Goal: Information Seeking & Learning: Learn about a topic

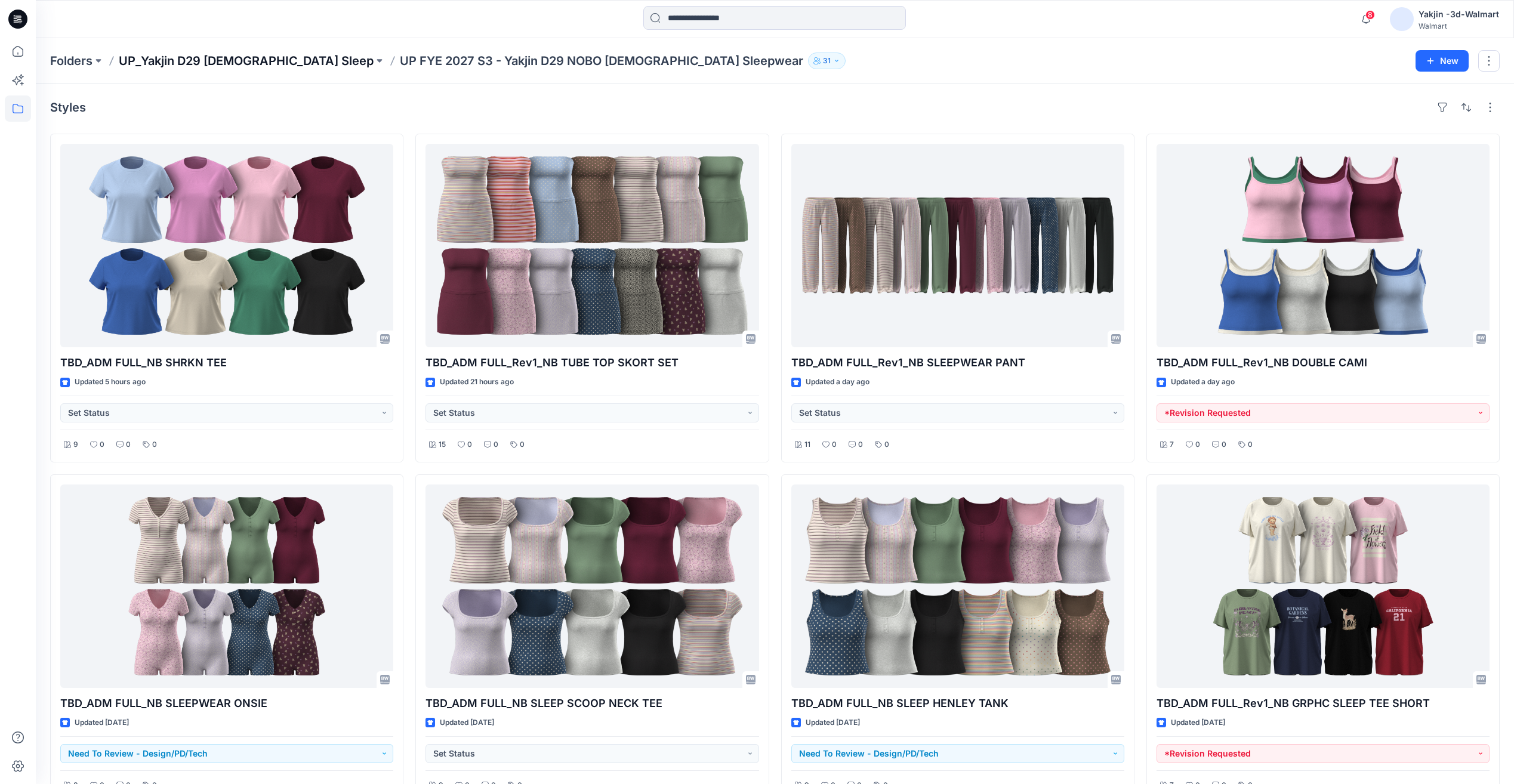
click at [244, 60] on p "UP_Yakjin D29 [DEMOGRAPHIC_DATA] Sleep" at bounding box center [247, 61] width 255 height 16
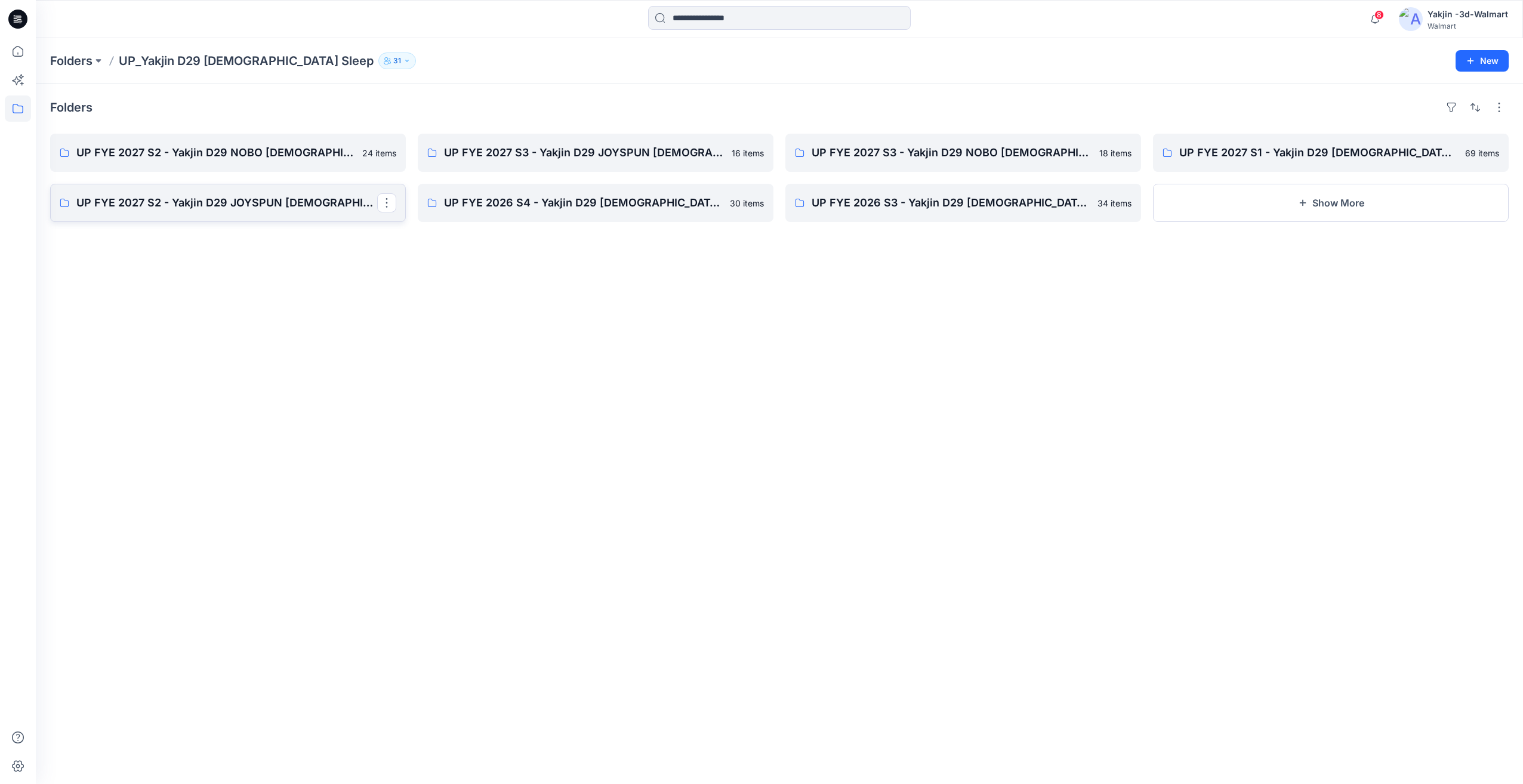
click at [282, 210] on p "UP FYE 2027 S2 - Yakjin D29 JOYSPUN [DEMOGRAPHIC_DATA] Sleepwear" at bounding box center [227, 203] width 301 height 16
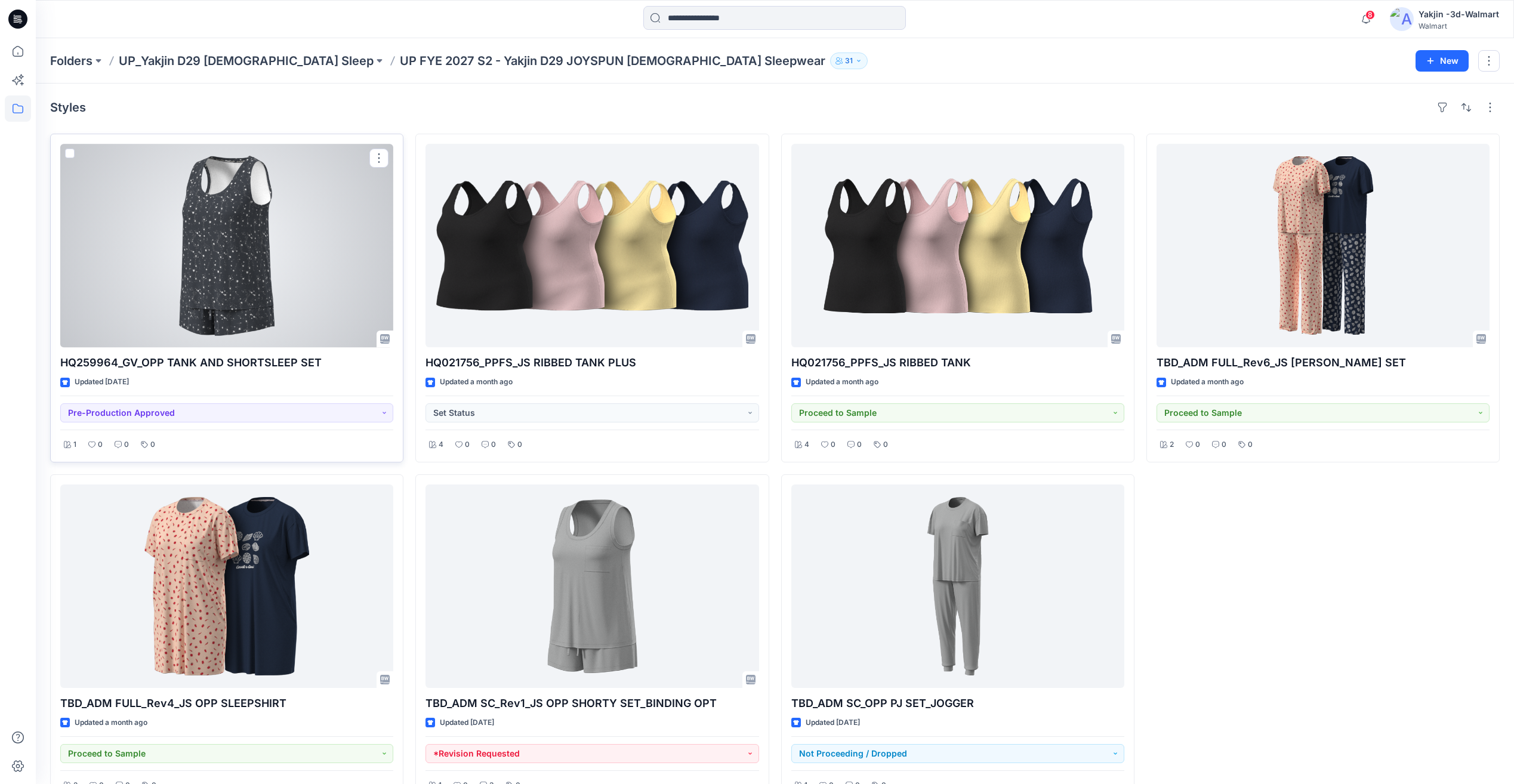
click at [271, 265] on div at bounding box center [227, 246] width 333 height 204
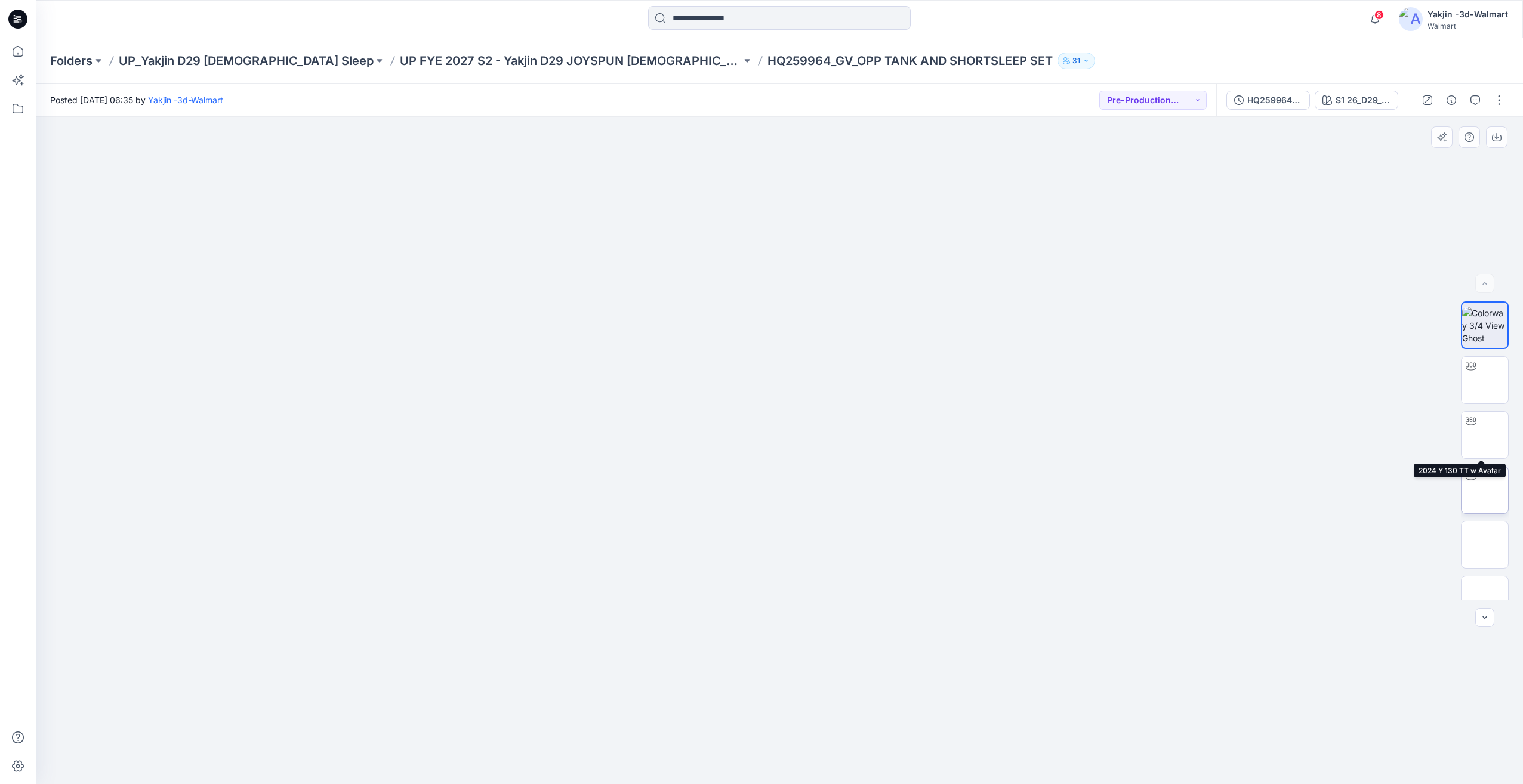
click at [1485, 490] on img at bounding box center [1485, 490] width 0 height 0
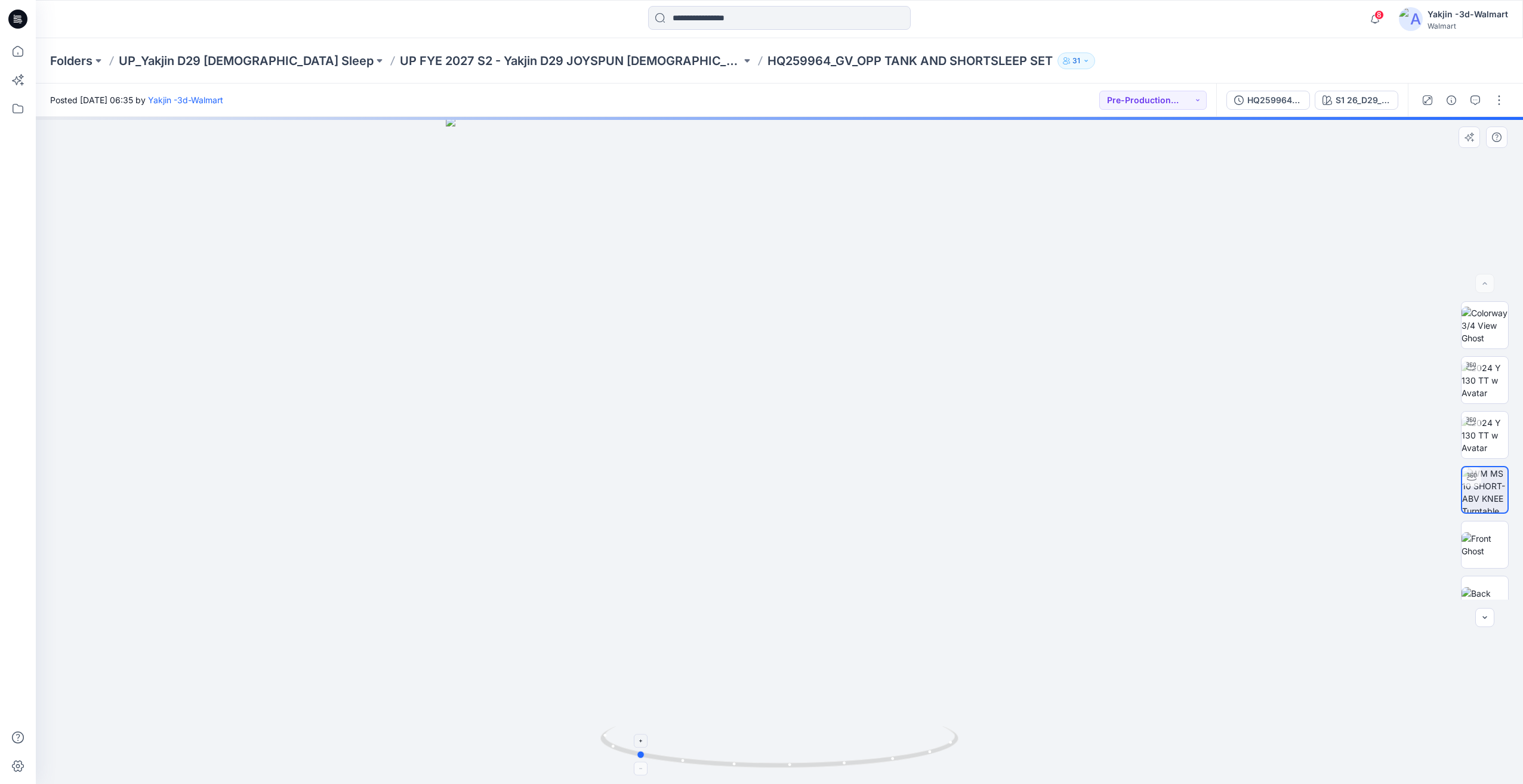
drag, startPoint x: 823, startPoint y: 735, endPoint x: 686, endPoint y: 750, distance: 137.8
click at [686, 750] on icon at bounding box center [781, 748] width 361 height 45
drag, startPoint x: 780, startPoint y: 739, endPoint x: 868, endPoint y: 741, distance: 88.0
click at [868, 741] on icon at bounding box center [781, 748] width 361 height 45
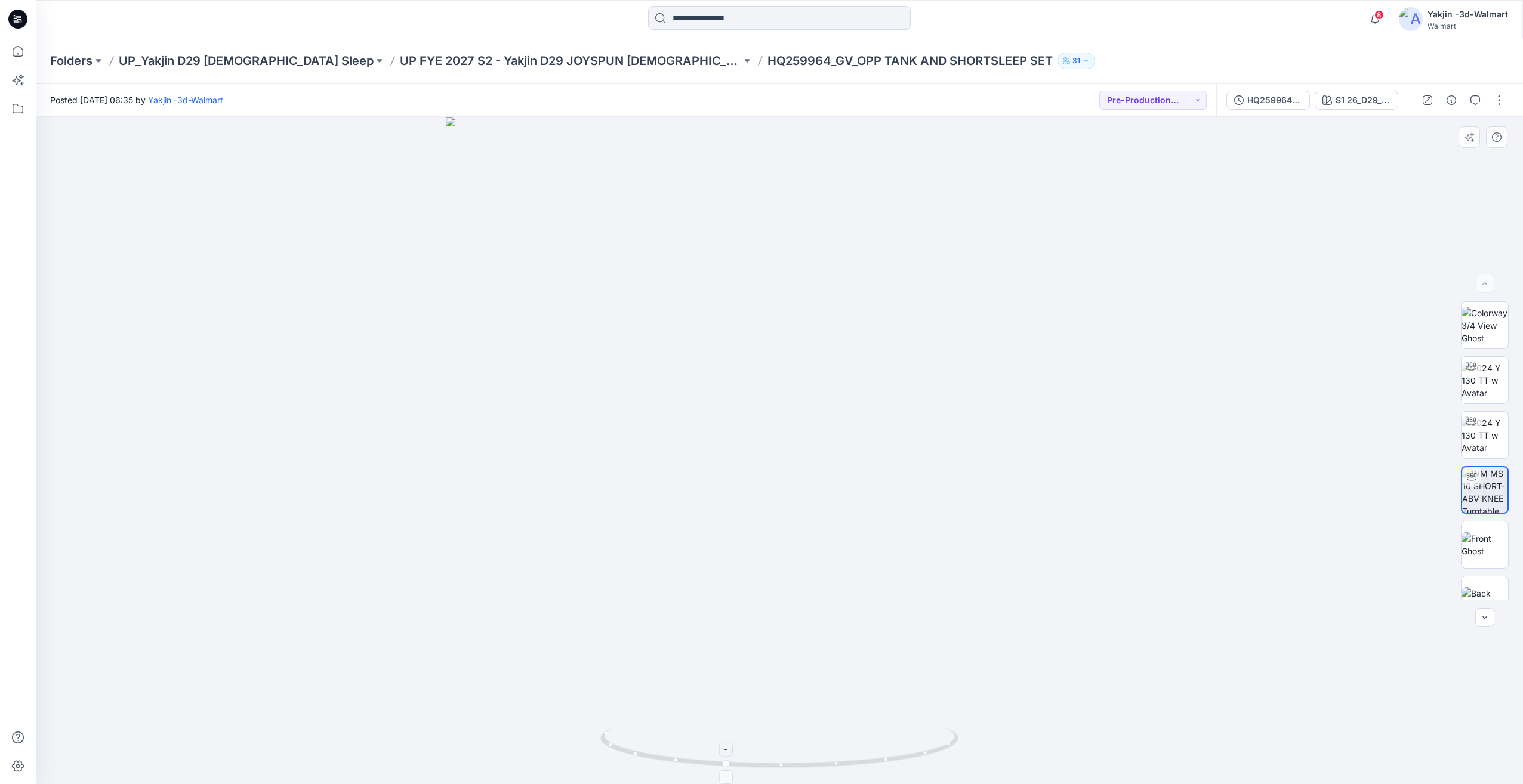
drag, startPoint x: 784, startPoint y: 744, endPoint x: 817, endPoint y: 745, distance: 33.0
click at [817, 745] on icon at bounding box center [781, 748] width 361 height 45
drag, startPoint x: 790, startPoint y: 722, endPoint x: 779, endPoint y: 725, distance: 11.4
click at [779, 725] on div at bounding box center [779, 450] width 1488 height 667
drag, startPoint x: 811, startPoint y: 745, endPoint x: 767, endPoint y: 746, distance: 44.0
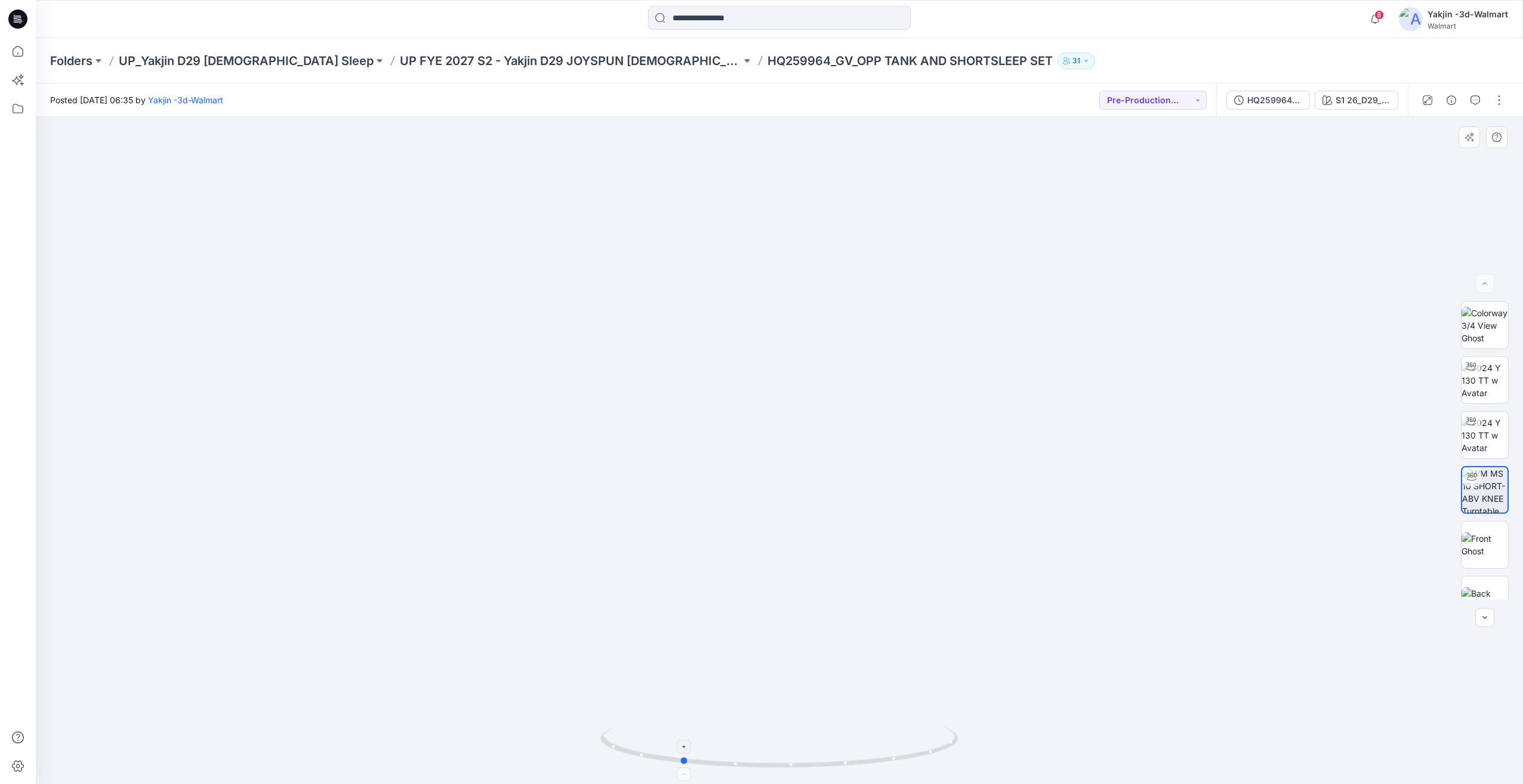
click at [767, 746] on icon at bounding box center [781, 748] width 361 height 45
click at [1365, 114] on div "HQ259964_GV_OPP TANK AND SHORTSLEEP SET S1 26_D29_JS_STARS v4 rptcc_CW1_CC_WM" at bounding box center [1312, 100] width 192 height 34
click at [1368, 97] on div "S1 26_D29_JS_STARS v4 rptcc_CW1_CC_WM" at bounding box center [1363, 100] width 55 height 13
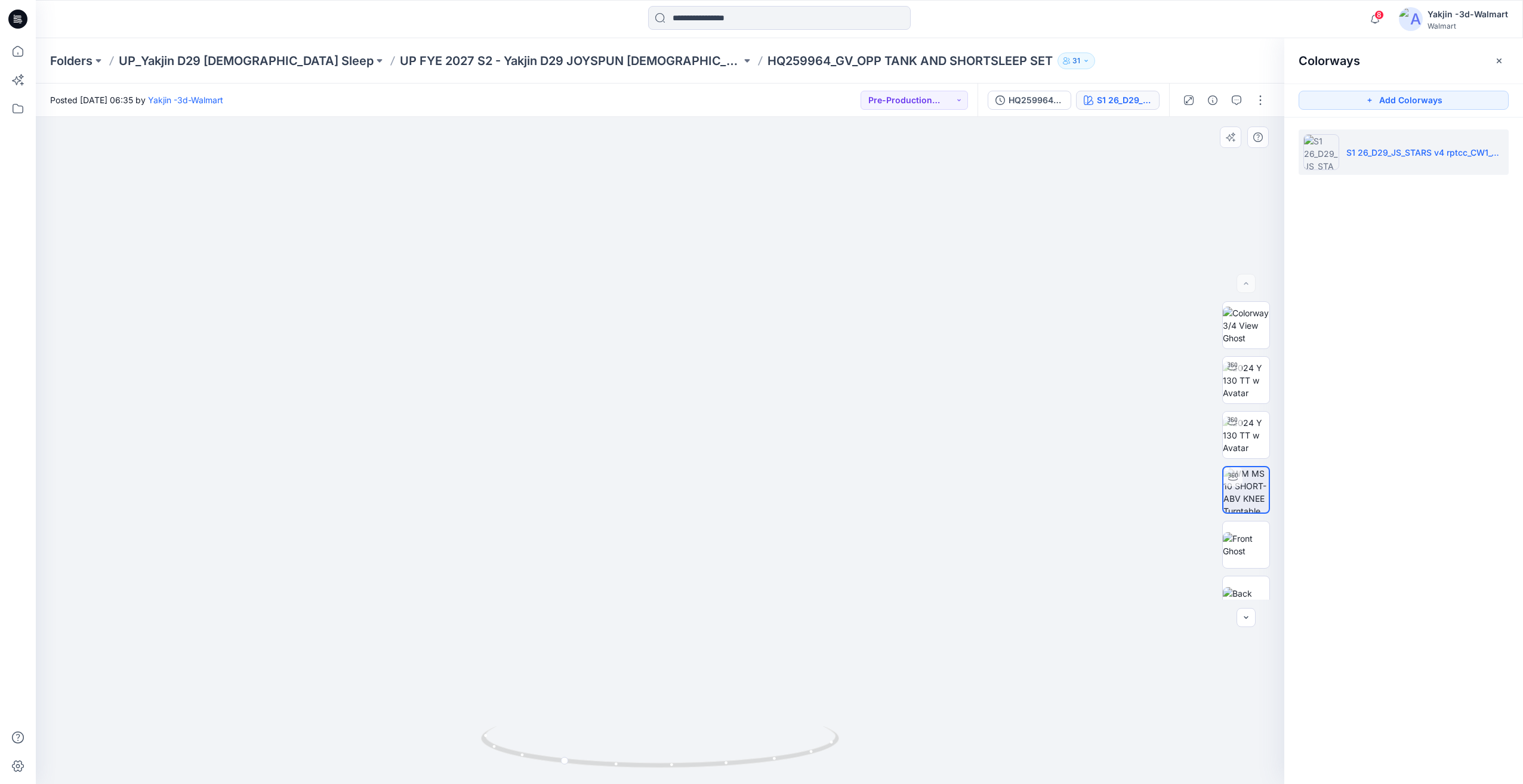
drag, startPoint x: 743, startPoint y: 709, endPoint x: 668, endPoint y: 715, distance: 75.2
click at [668, 715] on img at bounding box center [661, 406] width 1004 height 756
drag, startPoint x: 702, startPoint y: 727, endPoint x: 660, endPoint y: 734, distance: 42.6
click at [660, 734] on icon at bounding box center [661, 748] width 361 height 45
